Goal: Information Seeking & Learning: Learn about a topic

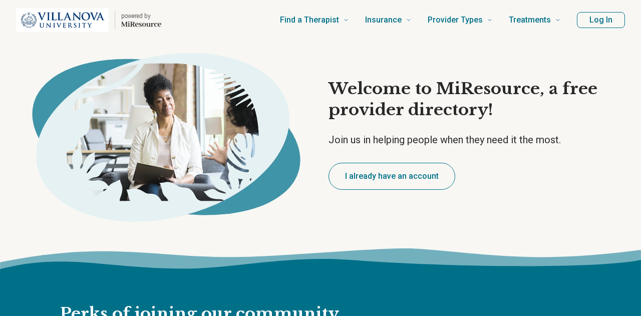
type textarea "*"
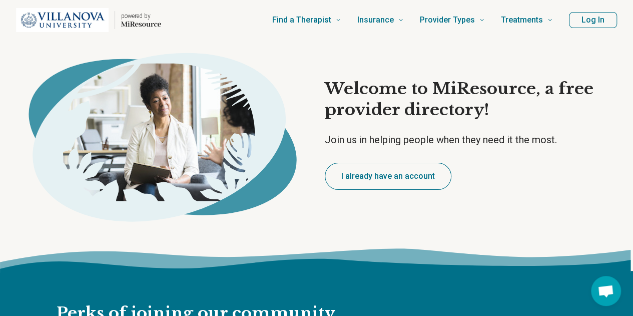
click at [591, 21] on button "Log In" at bounding box center [593, 20] width 48 height 16
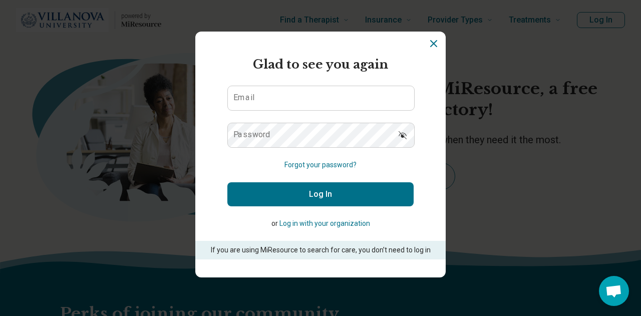
click at [320, 252] on p "If you are using MiResource to search for care, you don’t need to log in" at bounding box center [320, 250] width 222 height 11
click at [431, 46] on icon "Dismiss" at bounding box center [433, 44] width 6 height 6
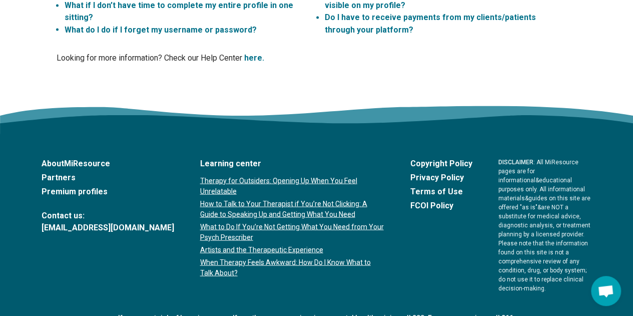
scroll to position [2830, 0]
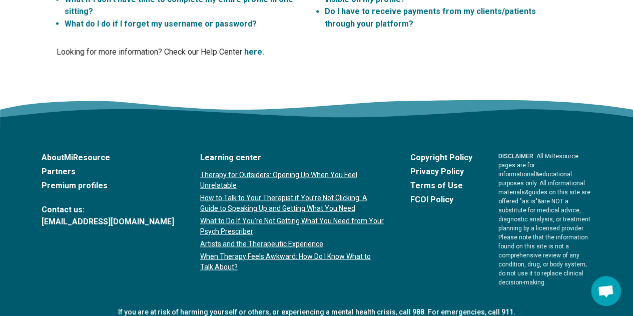
click at [65, 165] on link "Partners" at bounding box center [108, 171] width 133 height 12
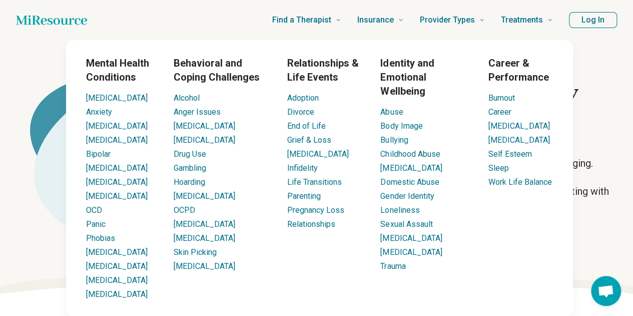
scroll to position [50, 0]
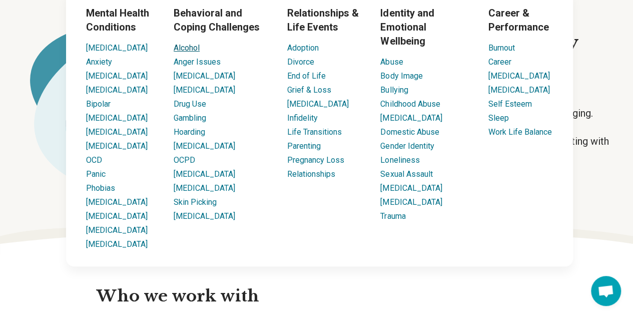
click at [194, 50] on link "Alcohol" at bounding box center [187, 48] width 26 height 10
click at [181, 44] on link "Alcohol" at bounding box center [187, 48] width 26 height 10
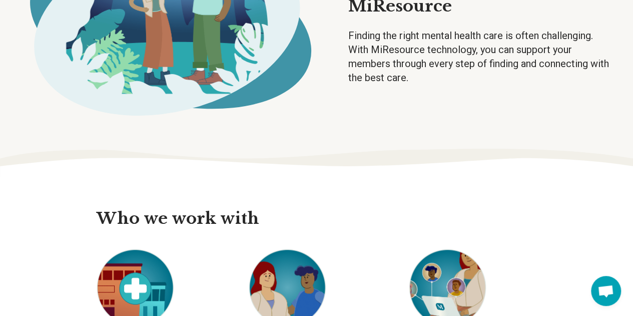
scroll to position [250, 0]
